Goal: Information Seeking & Learning: Learn about a topic

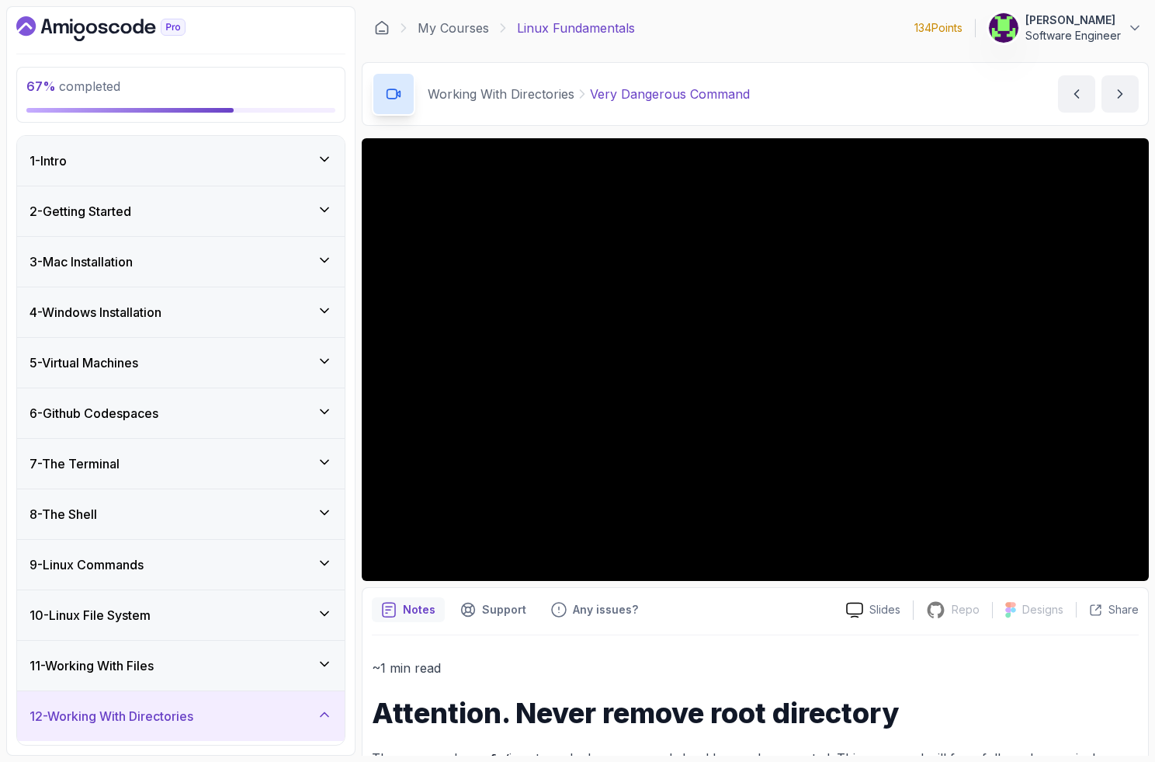
scroll to position [449, 0]
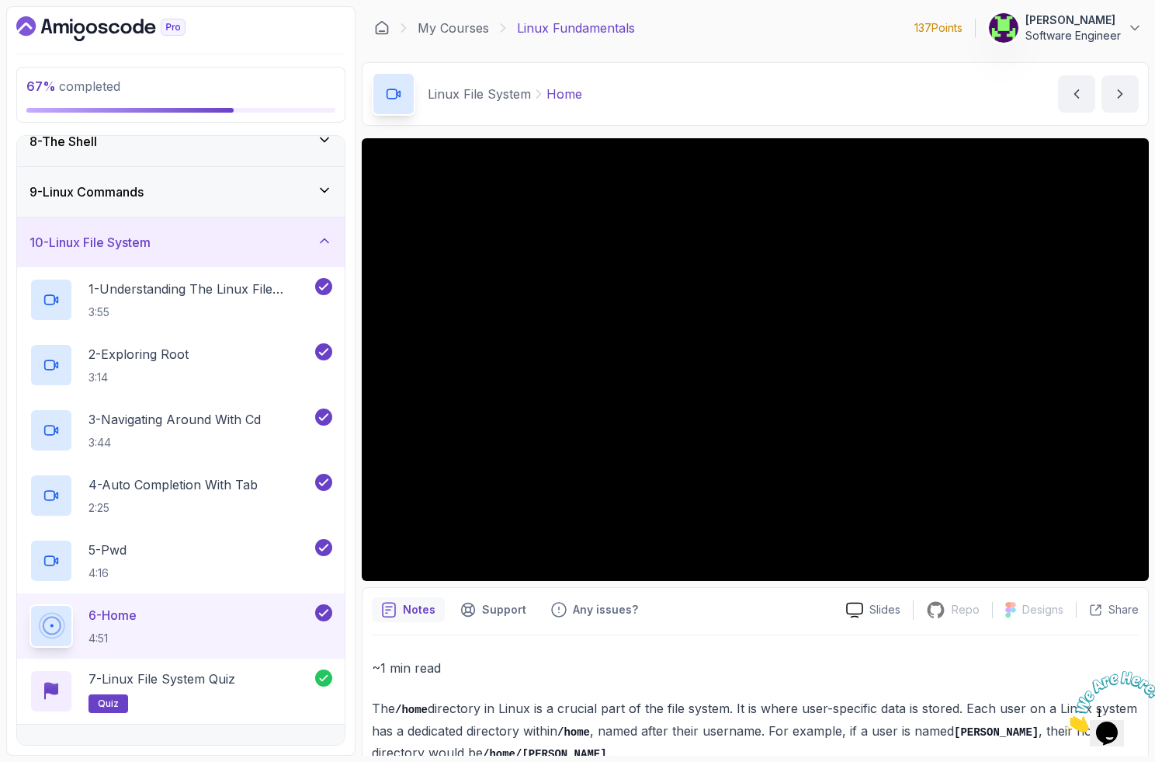
scroll to position [379, 0]
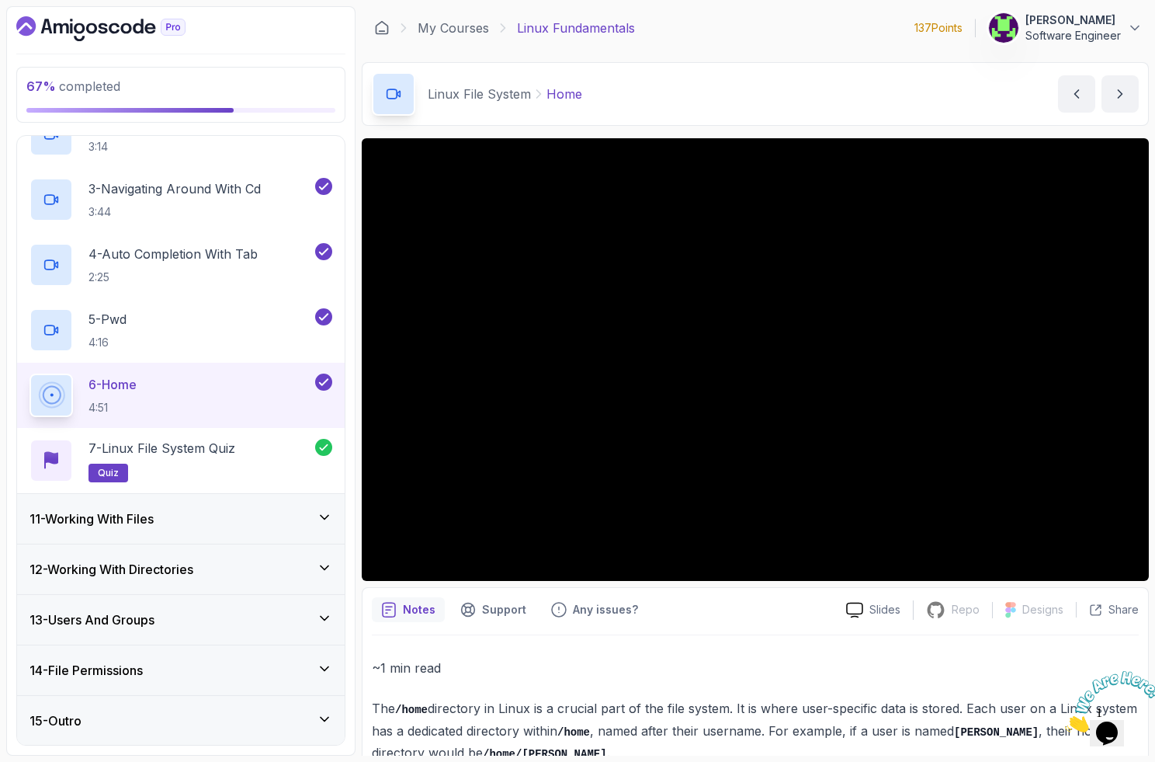
click at [176, 507] on div "11 - Working With Files" at bounding box center [181, 519] width 328 height 50
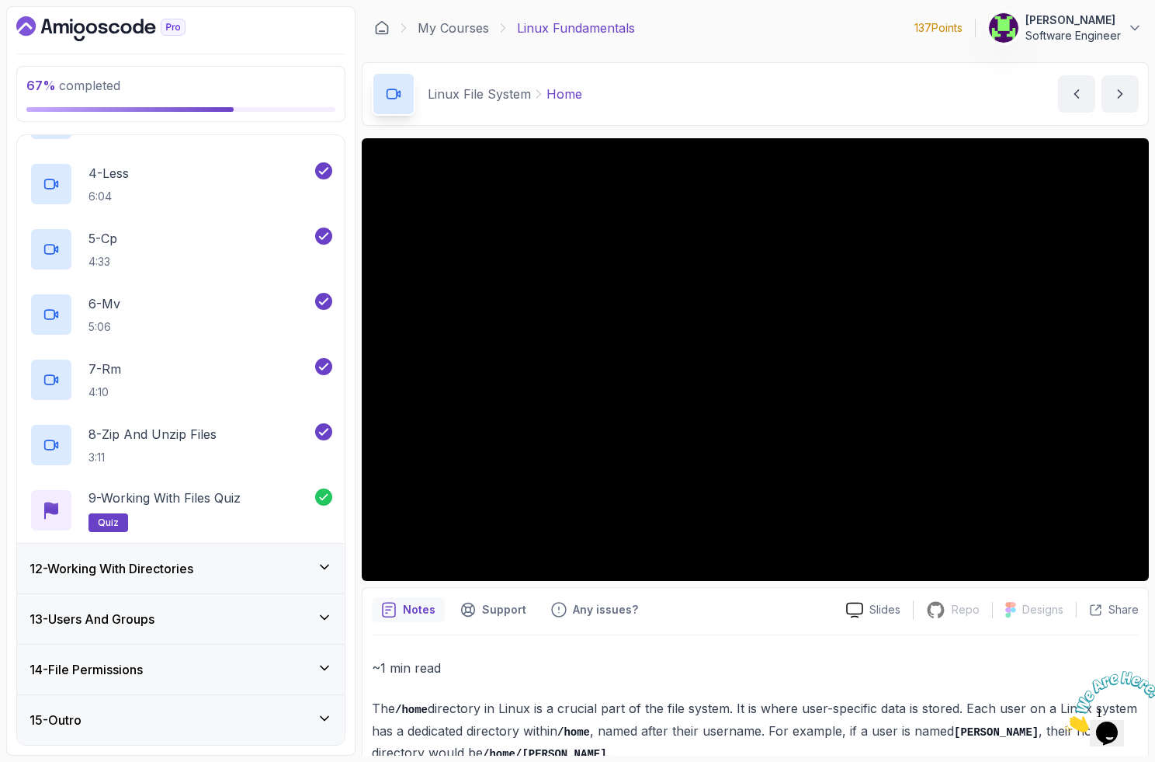
click at [179, 560] on h3 "12 - Working With Directories" at bounding box center [112, 568] width 164 height 19
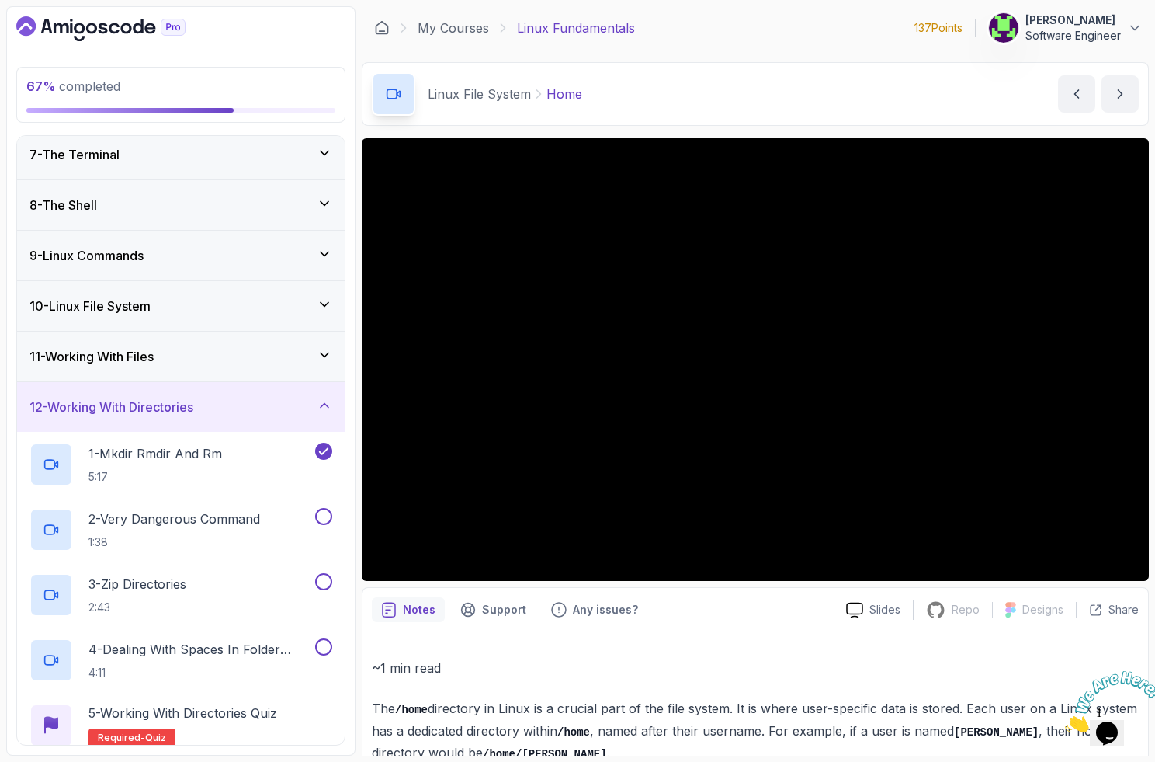
scroll to position [336, 0]
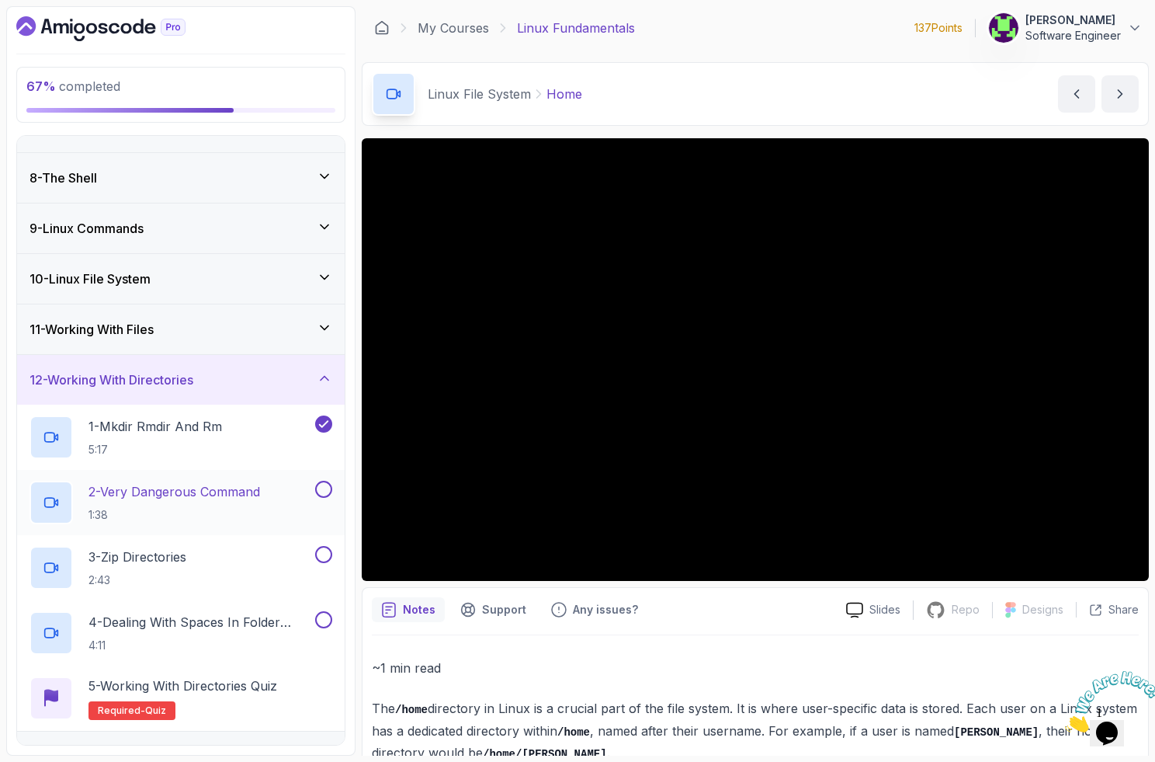
click at [175, 498] on p "2 - Very Dangerous Command" at bounding box center [175, 491] width 172 height 19
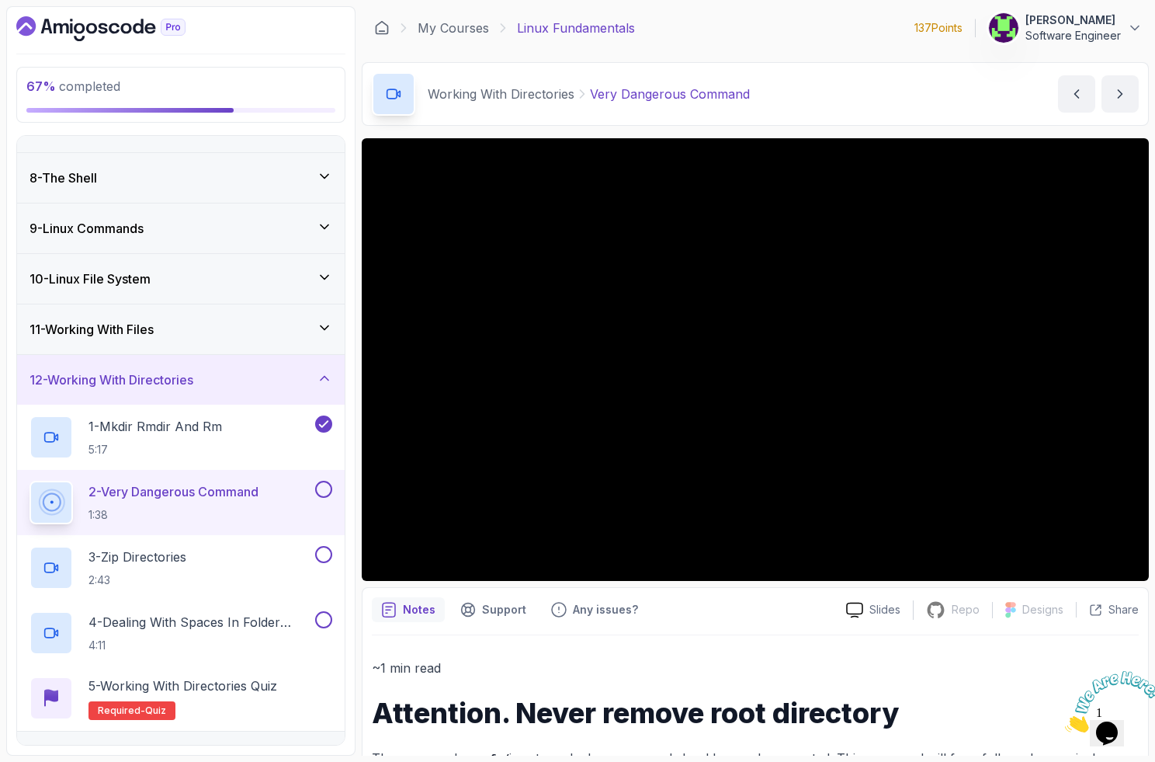
scroll to position [473, 0]
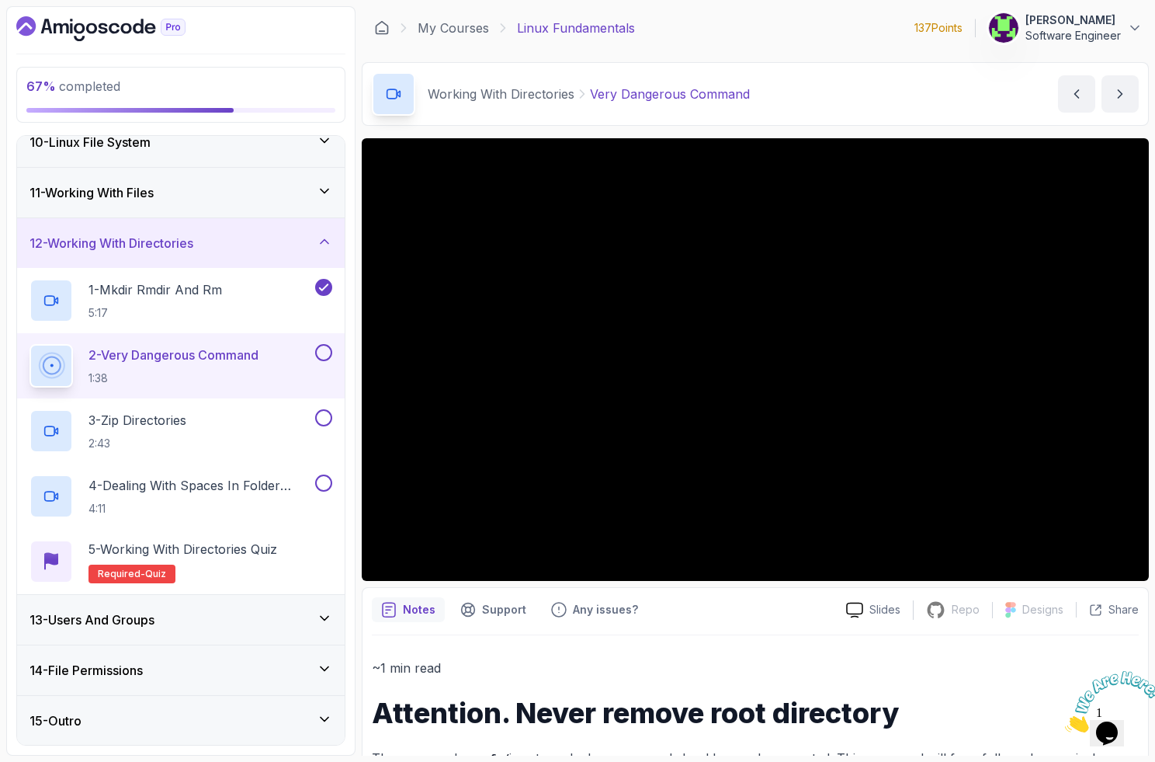
click at [147, 618] on h3 "13 - Users And Groups" at bounding box center [92, 619] width 125 height 19
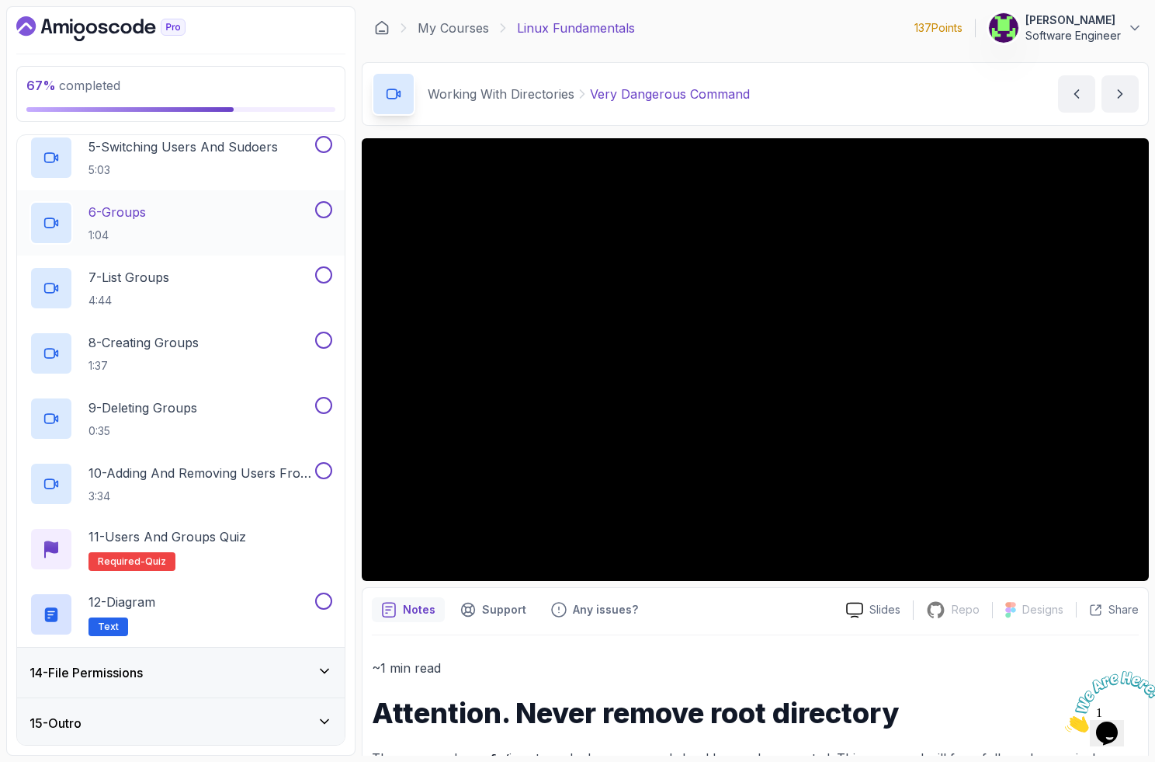
scroll to position [930, 0]
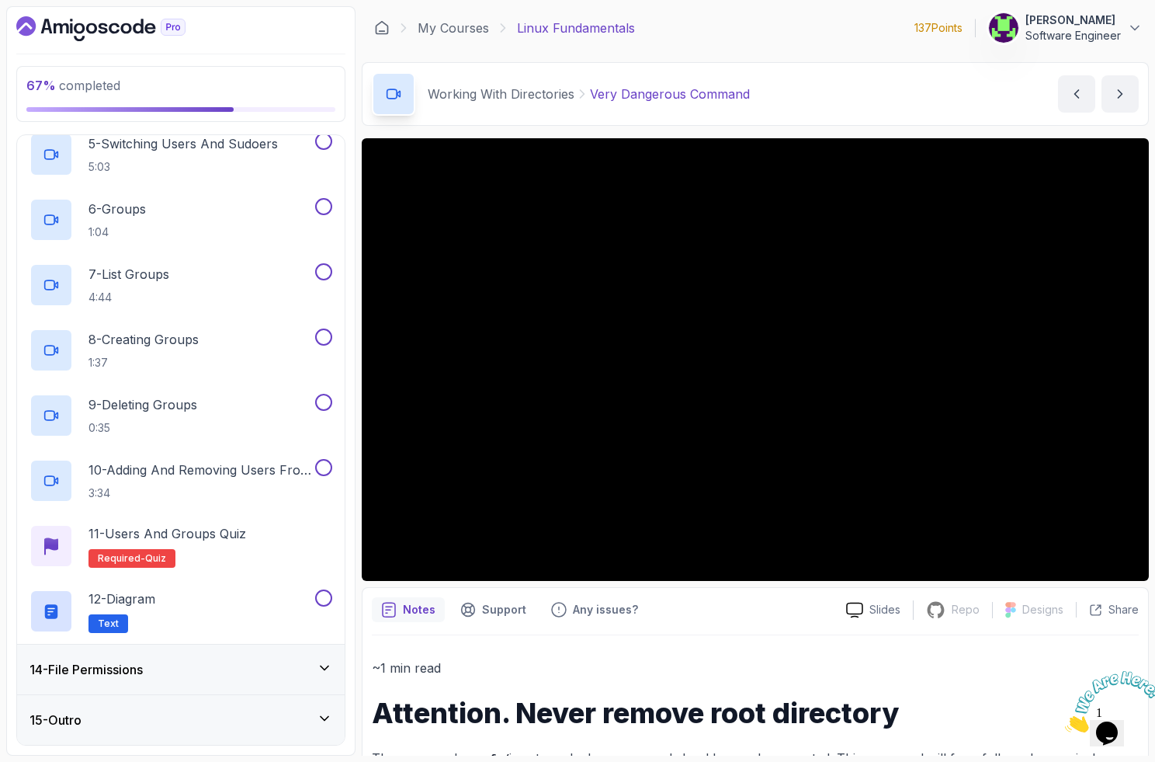
click at [142, 671] on h3 "14 - File Permissions" at bounding box center [86, 669] width 113 height 19
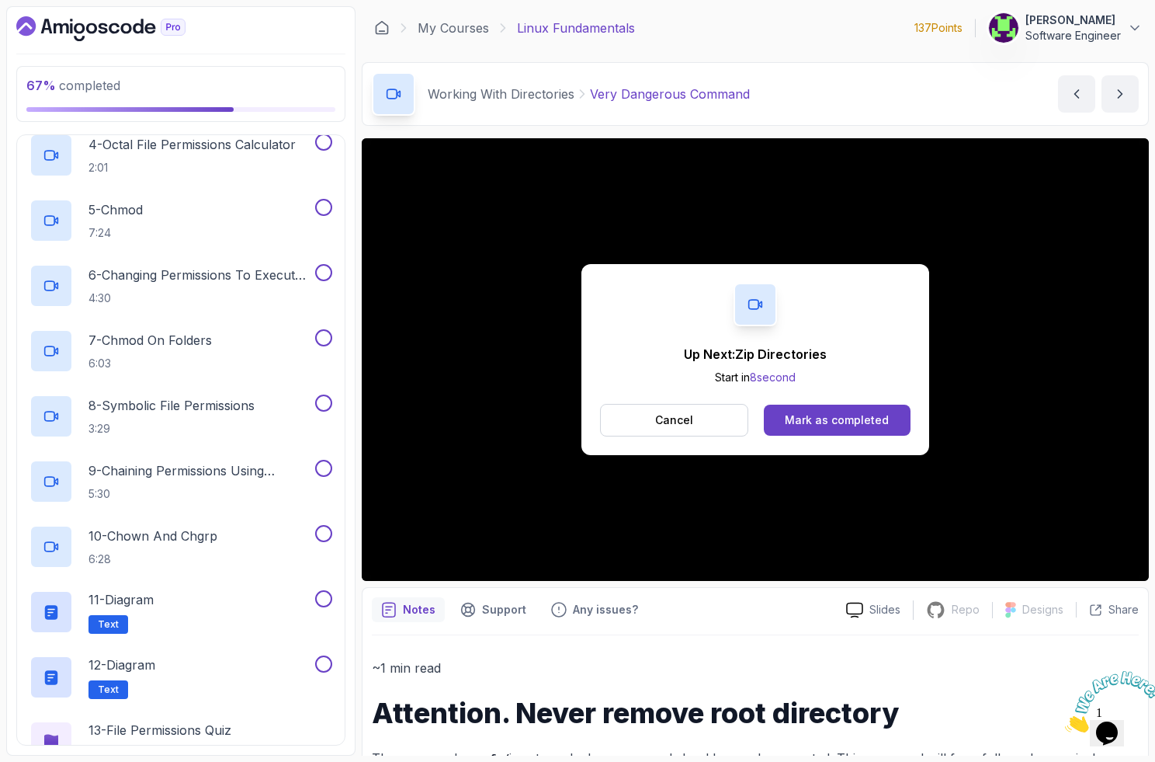
scroll to position [995, 0]
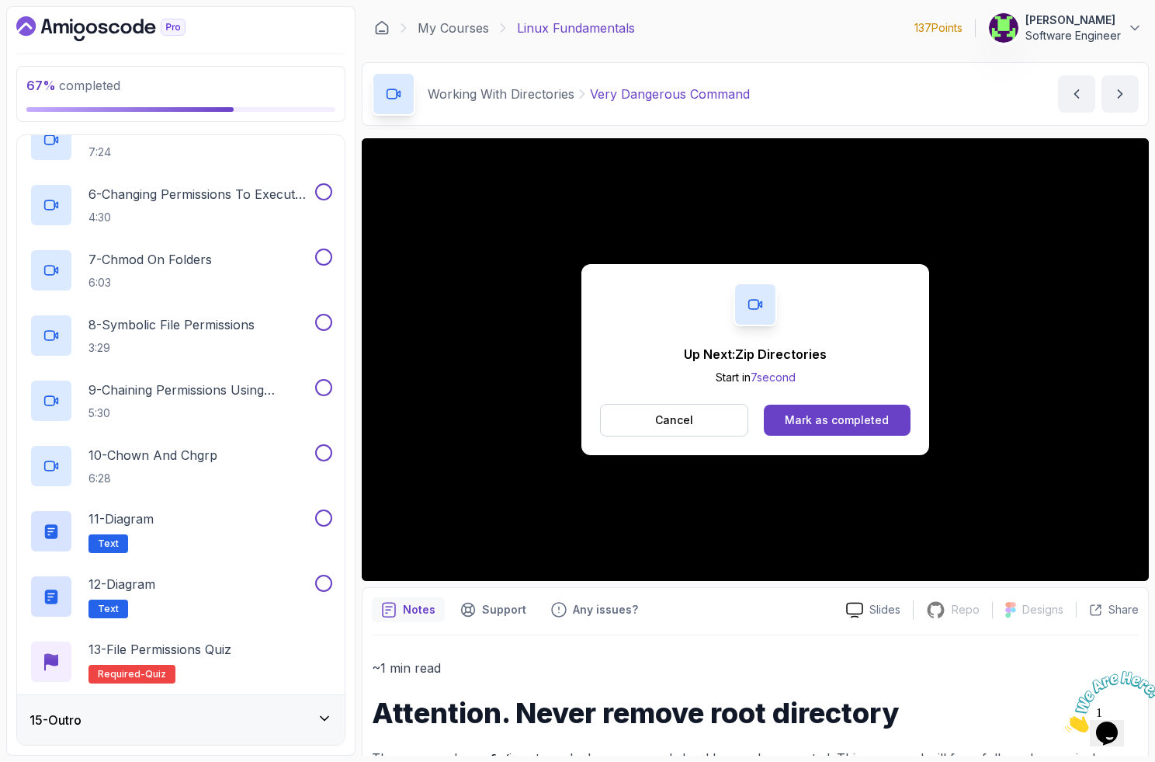
click at [137, 714] on div "15 - Outro" at bounding box center [181, 720] width 303 height 19
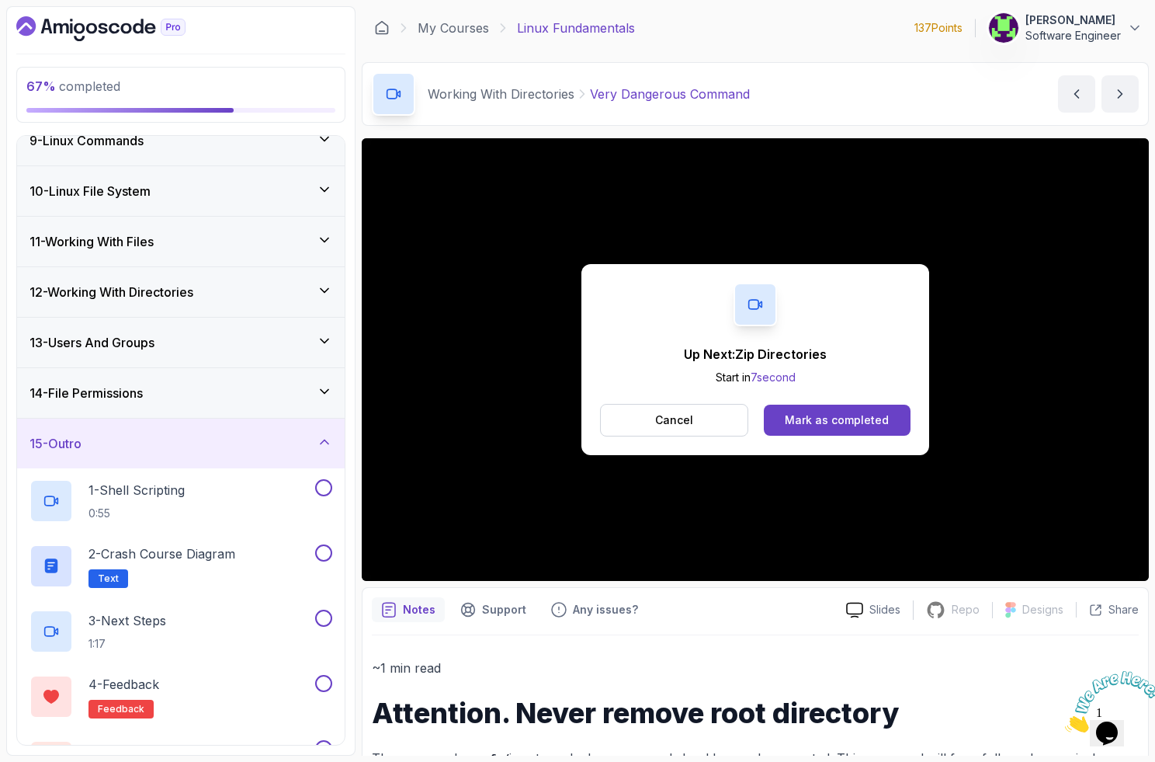
scroll to position [473, 0]
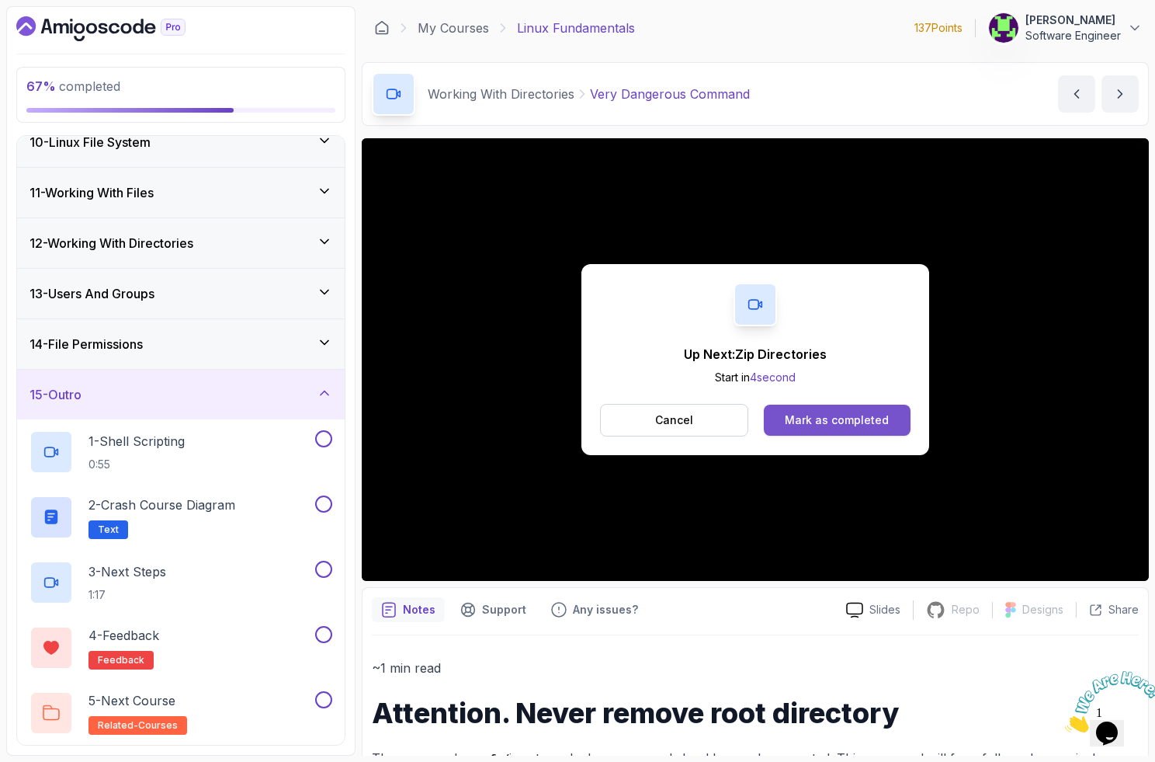
click at [857, 424] on div "Mark as completed" at bounding box center [837, 420] width 104 height 16
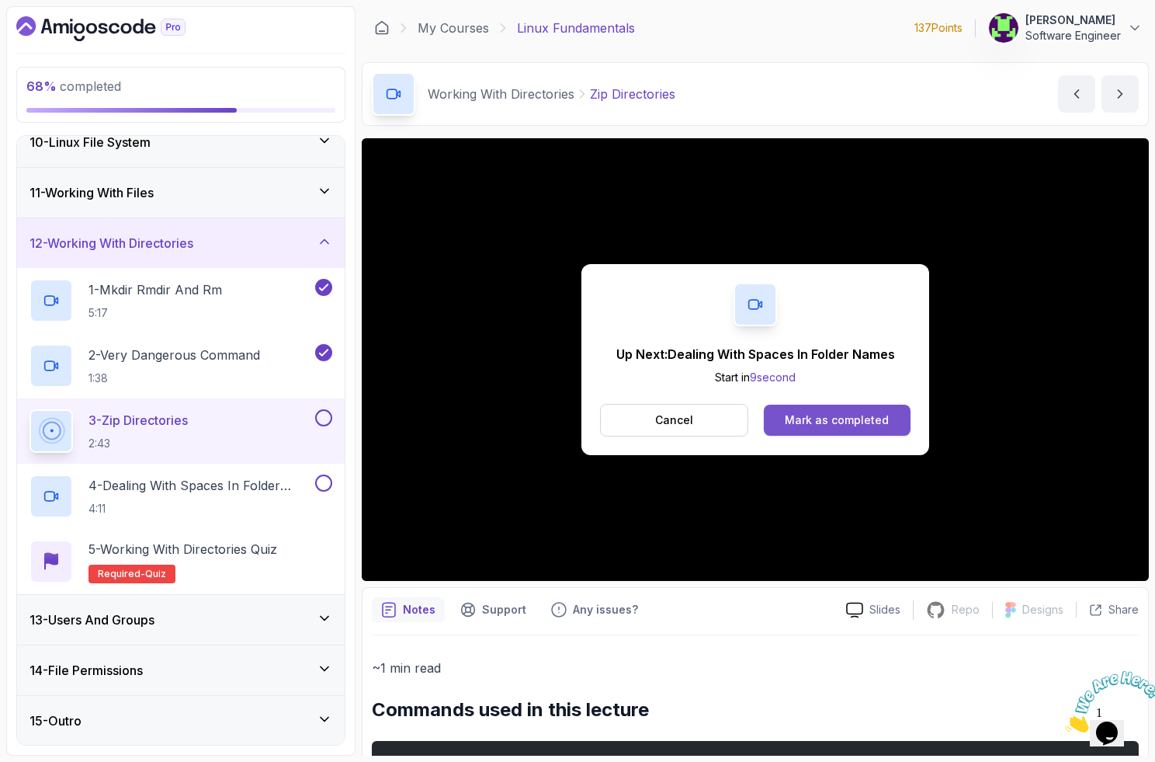
click at [813, 426] on div "Mark as completed" at bounding box center [837, 420] width 104 height 16
